Goal: Check status: Check status

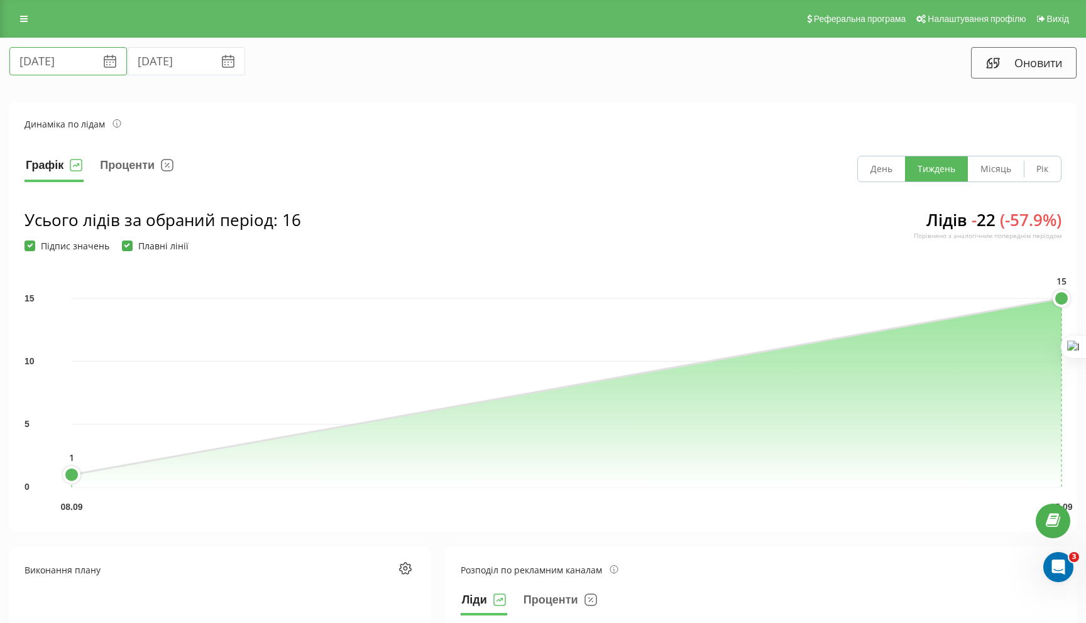
click at [47, 62] on input "[DATE]" at bounding box center [68, 61] width 118 height 28
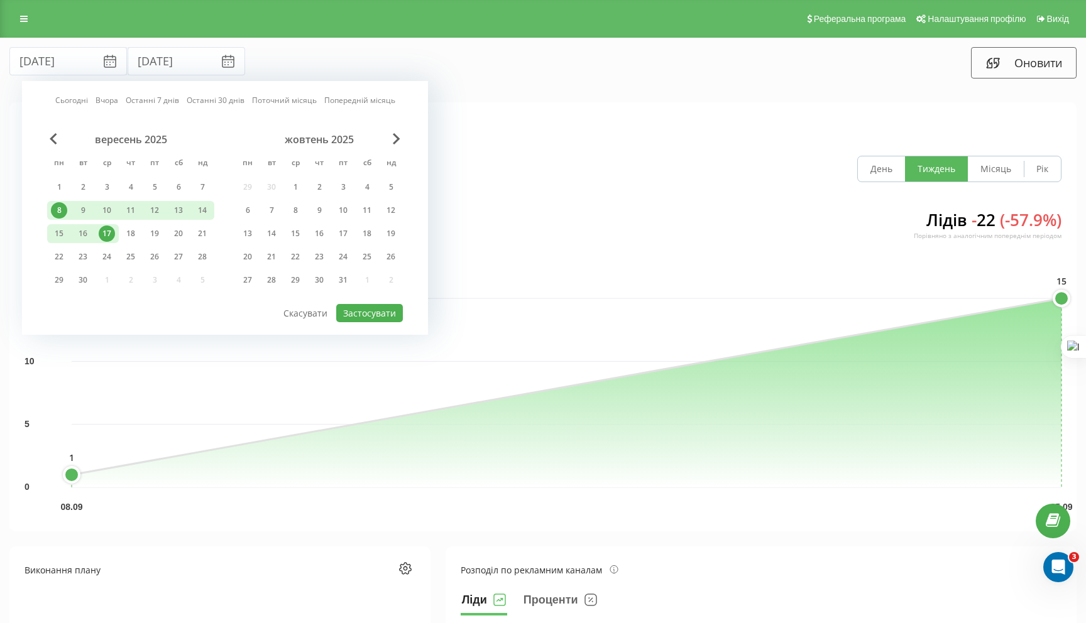
click at [62, 209] on div "8" at bounding box center [59, 210] width 16 height 16
click at [155, 234] on div "19" at bounding box center [154, 234] width 16 height 16
click at [59, 212] on div "8" at bounding box center [59, 210] width 16 height 16
click at [364, 312] on button "Застосувати" at bounding box center [369, 313] width 67 height 18
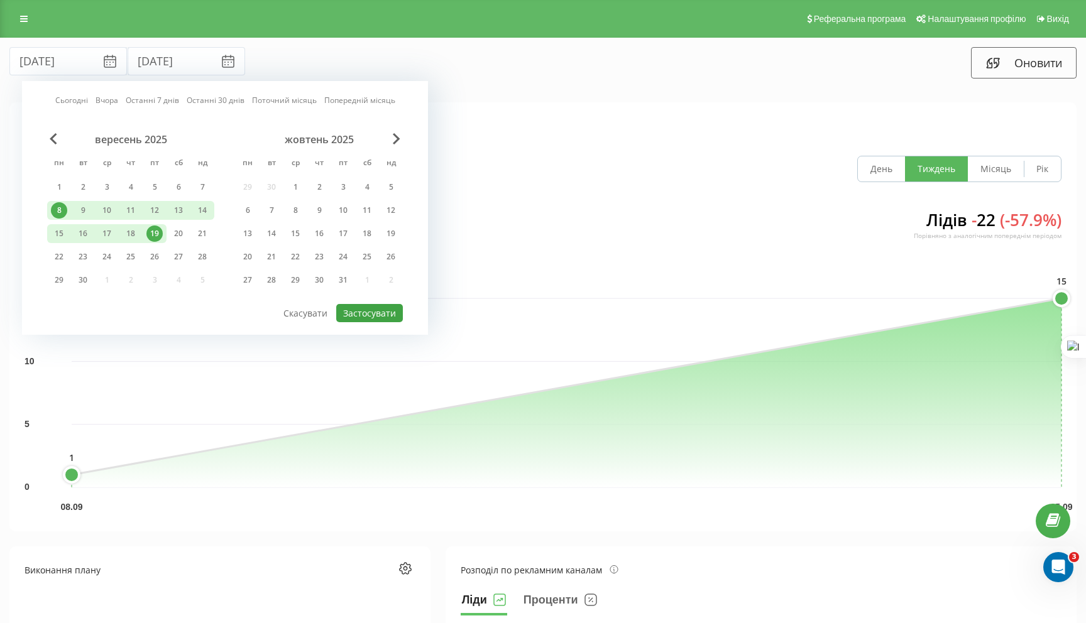
type input "[DATE]"
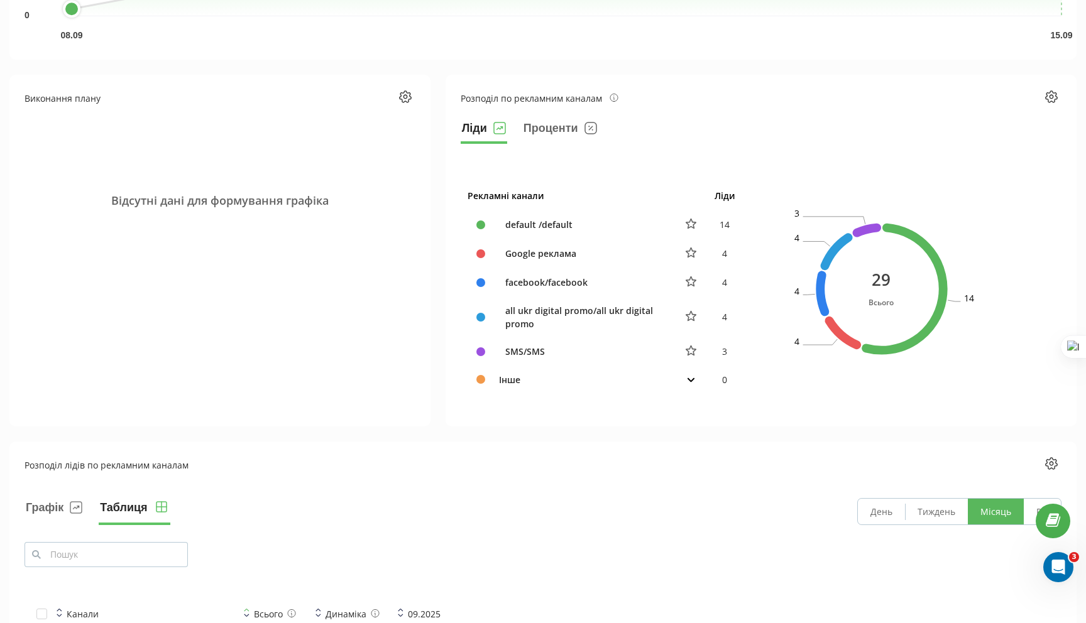
scroll to position [477, 0]
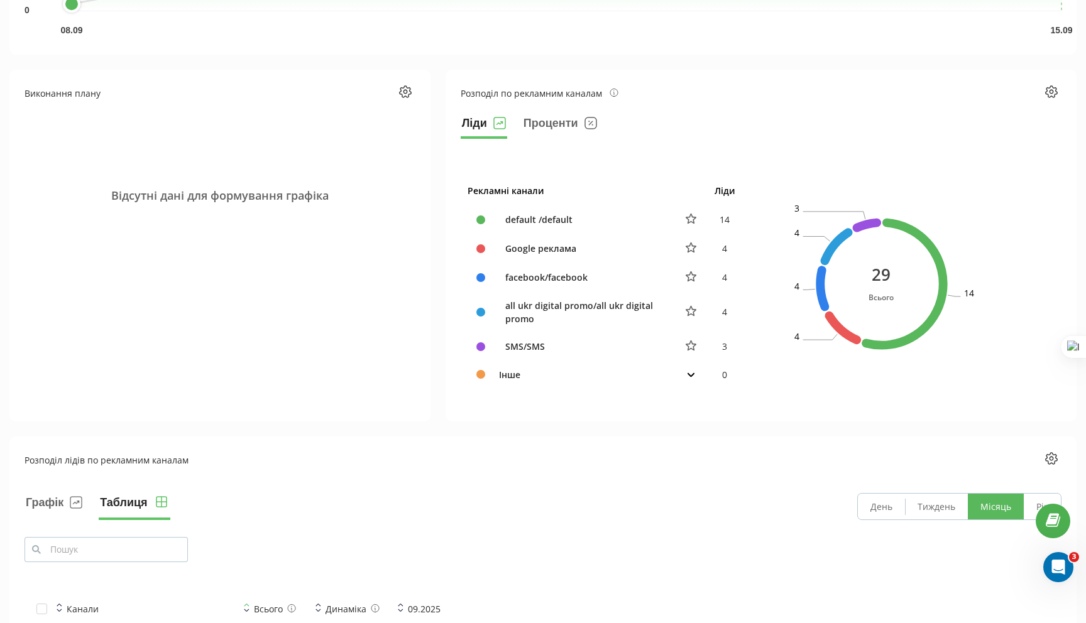
click at [694, 371] on button at bounding box center [691, 374] width 16 height 11
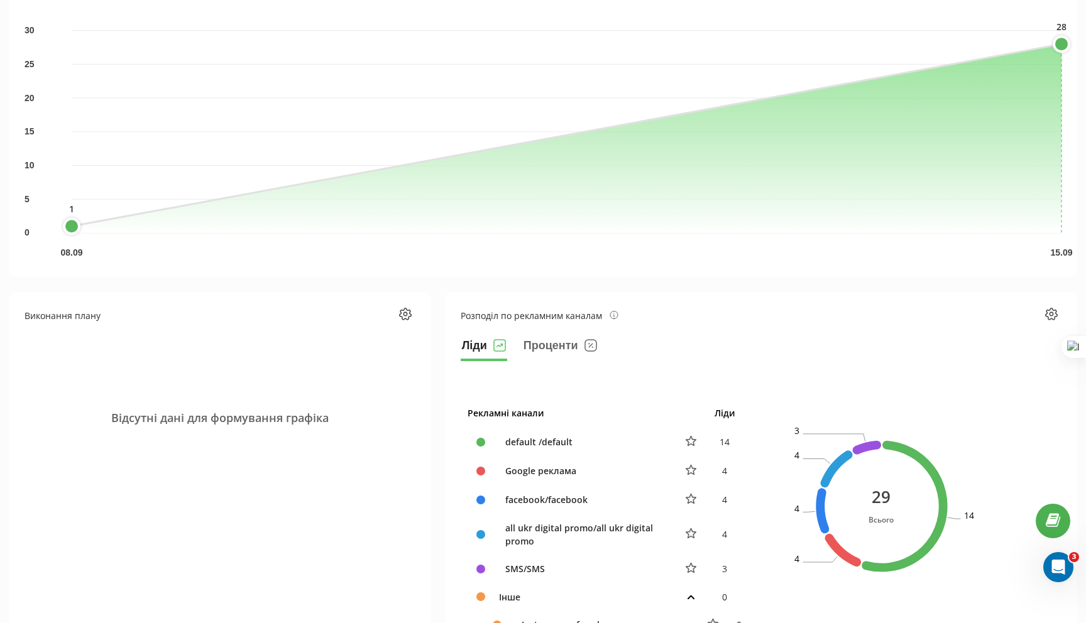
scroll to position [0, 0]
